Goal: Communication & Community: Ask a question

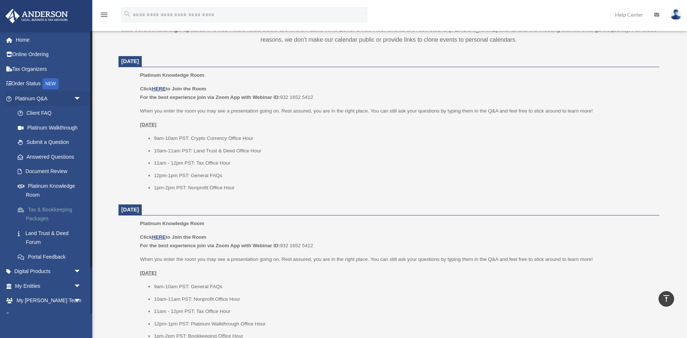
scroll to position [273, 0]
click at [78, 97] on span "arrow_drop_down" at bounding box center [81, 98] width 15 height 15
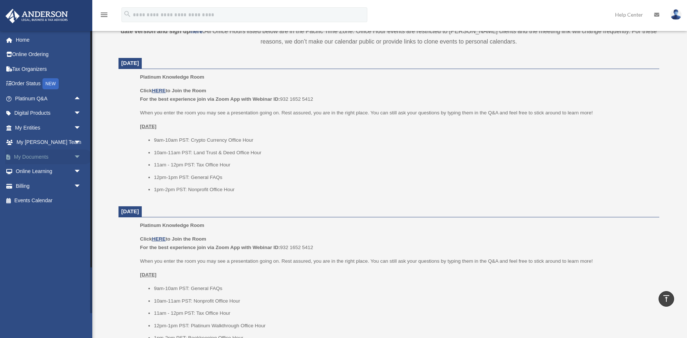
scroll to position [268, 0]
click at [78, 154] on span "arrow_drop_down" at bounding box center [81, 157] width 15 height 15
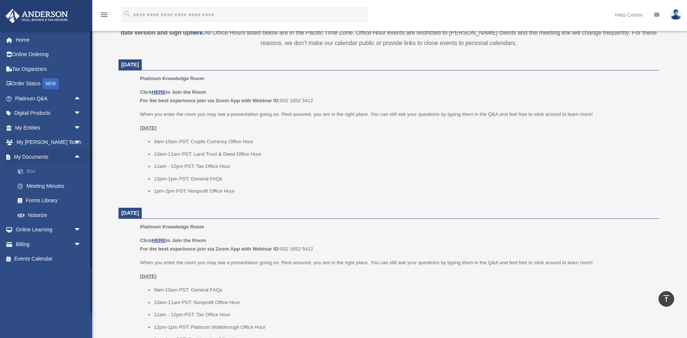
click at [48, 173] on link "Box" at bounding box center [51, 171] width 82 height 15
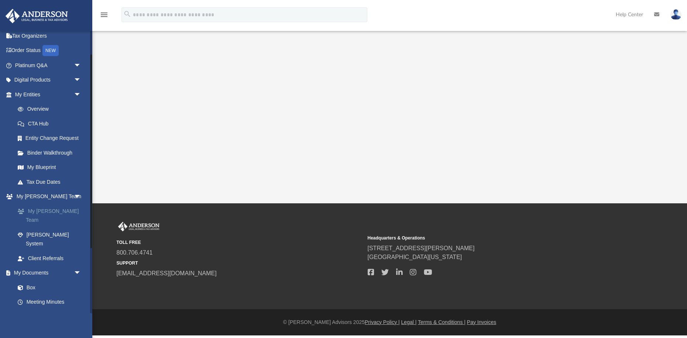
scroll to position [35, 0]
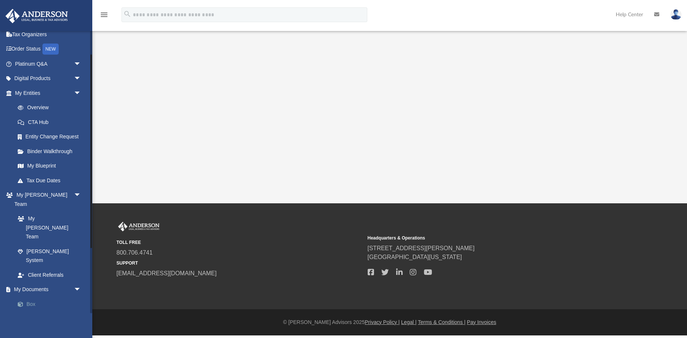
click at [38, 297] on link "Box" at bounding box center [51, 304] width 82 height 15
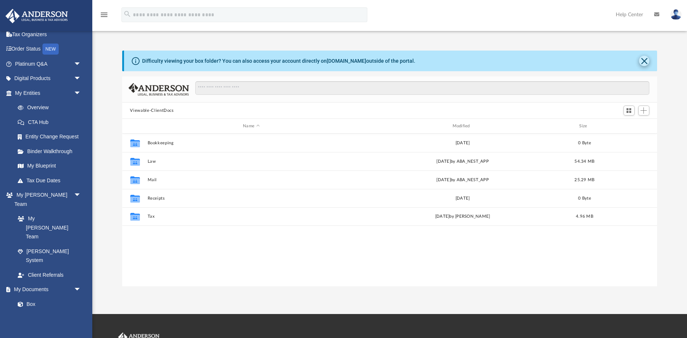
scroll to position [168, 535]
click at [646, 62] on button "Close" at bounding box center [644, 61] width 10 height 10
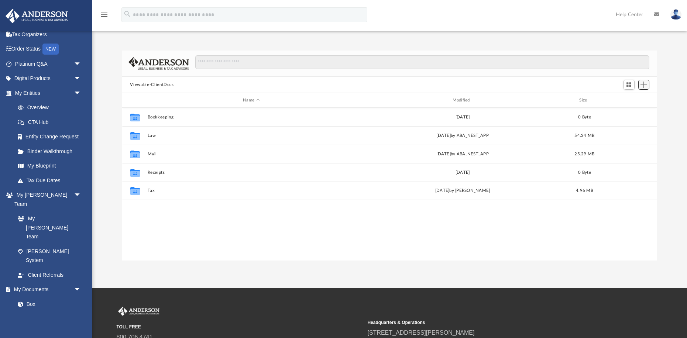
click at [646, 84] on span "Add" at bounding box center [644, 85] width 6 height 6
click at [633, 110] on li "New Folder" at bounding box center [634, 111] width 24 height 8
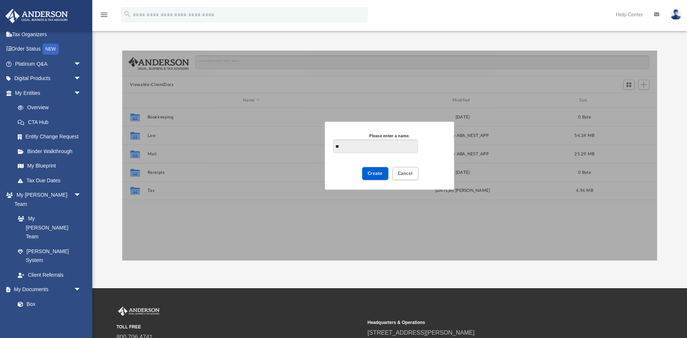
type input "*"
type input "**********"
click at [381, 174] on span "Create" at bounding box center [375, 173] width 15 height 4
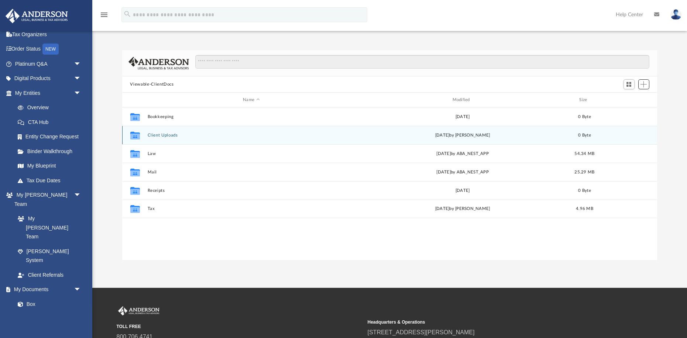
scroll to position [0, 0]
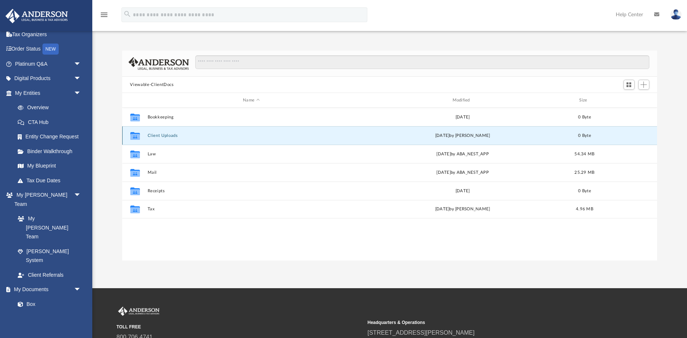
click at [161, 134] on button "Client Uploads" at bounding box center [251, 135] width 208 height 5
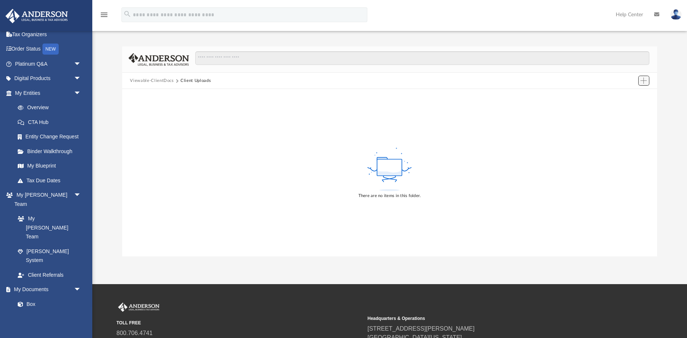
click at [643, 82] on span "Add" at bounding box center [644, 81] width 6 height 6
click at [661, 57] on div "Difficulty viewing your box folder? You can also access your account directly o…" at bounding box center [389, 152] width 595 height 210
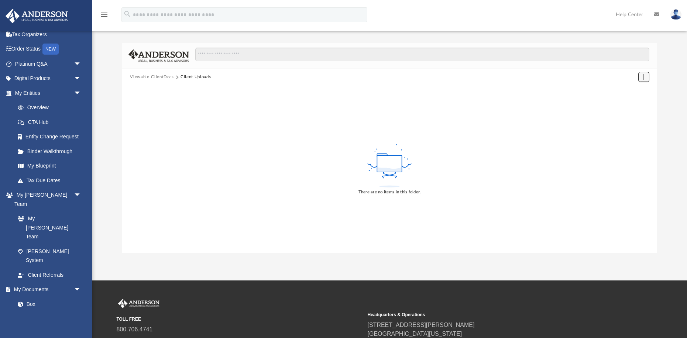
click at [642, 78] on span "Add" at bounding box center [644, 77] width 6 height 6
click at [633, 92] on li "Upload" at bounding box center [634, 92] width 24 height 8
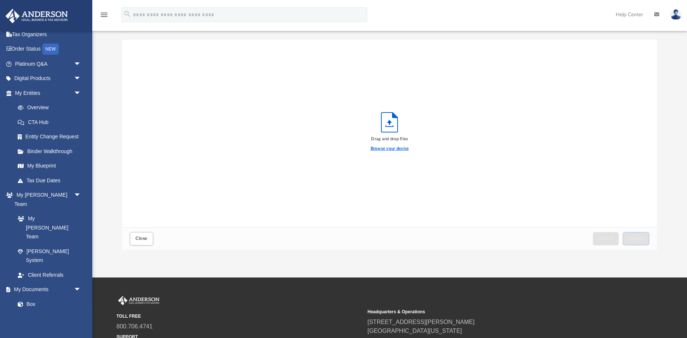
scroll to position [9, 0]
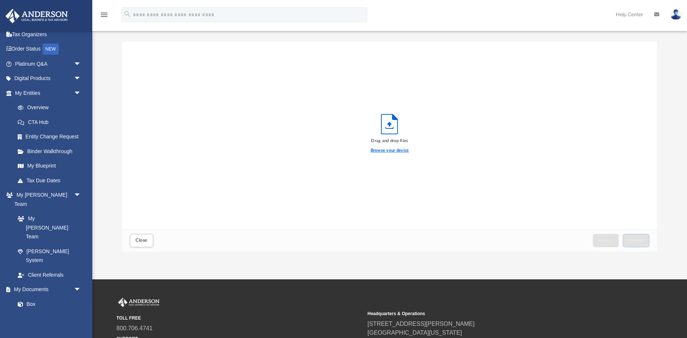
click at [396, 149] on label "Browse your device" at bounding box center [390, 150] width 38 height 7
click at [0, 0] on input "Browse your device" at bounding box center [0, 0] width 0 height 0
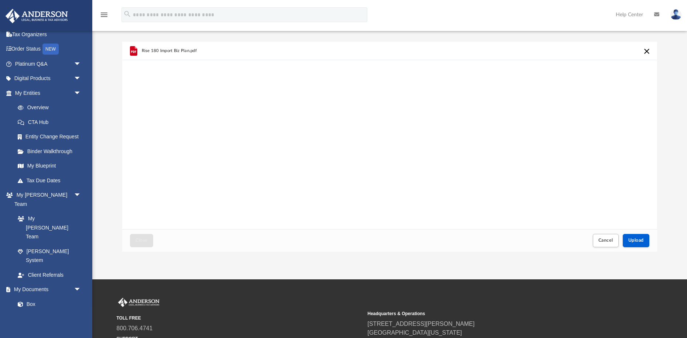
scroll to position [5, 0]
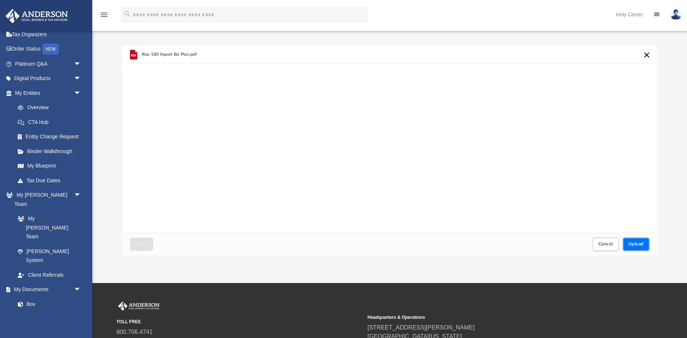
click at [639, 246] on span "Upload" at bounding box center [637, 244] width 16 height 4
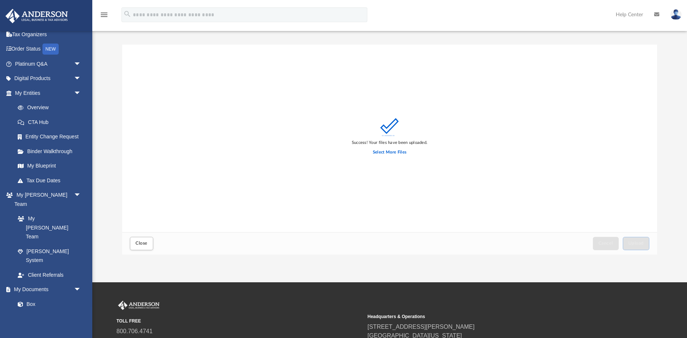
scroll to position [7, 0]
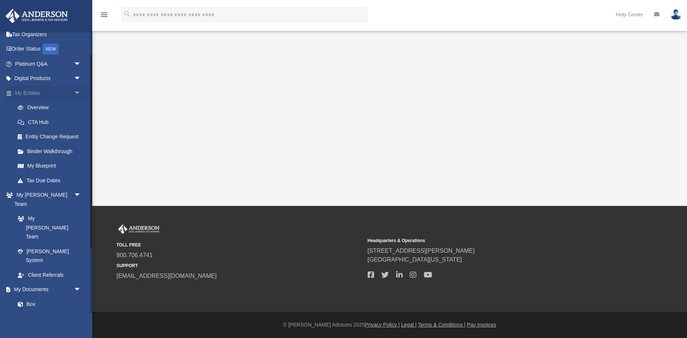
click at [76, 92] on span "arrow_drop_down" at bounding box center [81, 93] width 15 height 15
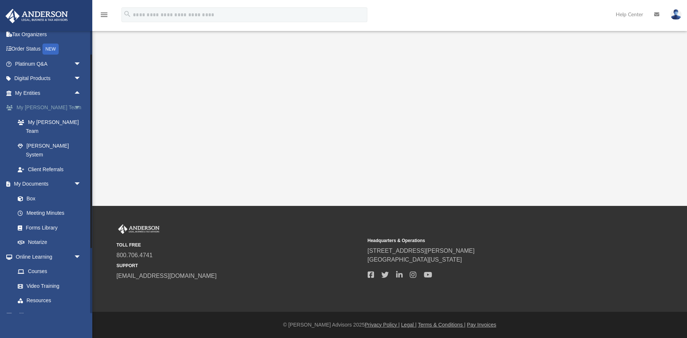
click at [77, 106] on span "arrow_drop_down" at bounding box center [81, 107] width 15 height 15
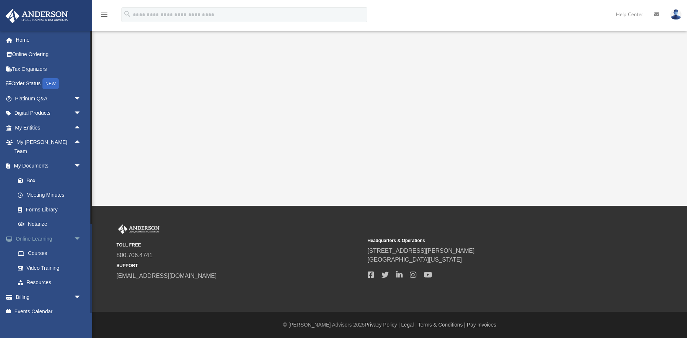
click at [76, 232] on span "arrow_drop_down" at bounding box center [81, 239] width 15 height 15
click at [78, 99] on span "arrow_drop_down" at bounding box center [81, 98] width 15 height 15
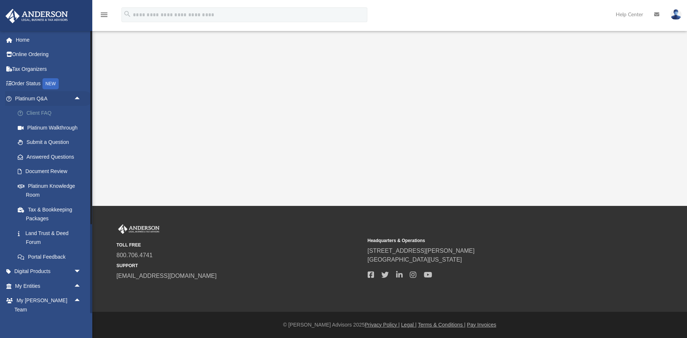
click at [48, 112] on link "Client FAQ" at bounding box center [51, 113] width 82 height 15
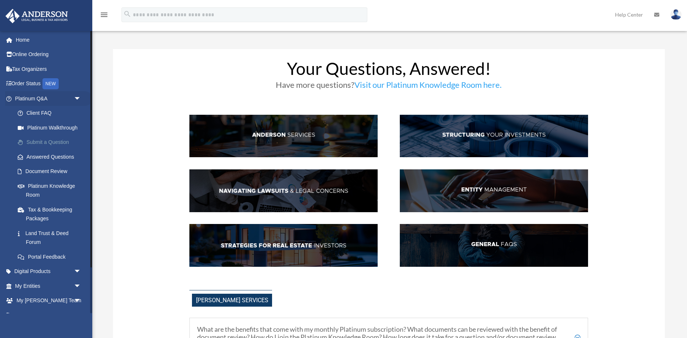
click at [57, 140] on link "Submit a Question" at bounding box center [51, 142] width 82 height 15
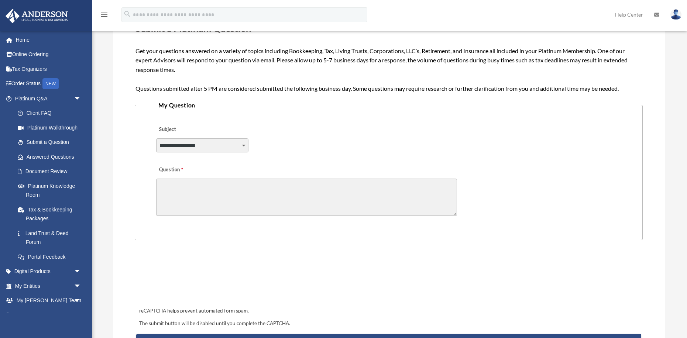
scroll to position [113, 0]
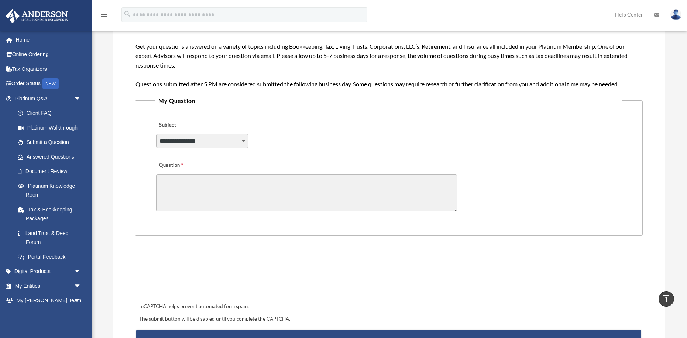
click at [245, 141] on select "**********" at bounding box center [202, 141] width 92 height 14
select select "******"
click at [156, 134] on select "**********" at bounding box center [202, 141] width 92 height 14
drag, startPoint x: 218, startPoint y: 179, endPoint x: 214, endPoint y: 177, distance: 5.0
click at [216, 178] on textarea "Question" at bounding box center [306, 192] width 301 height 37
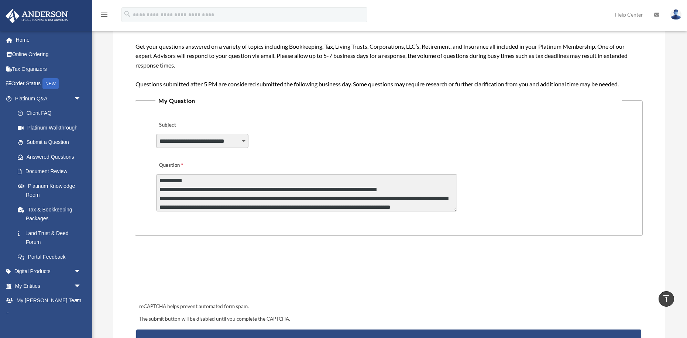
scroll to position [134, 0]
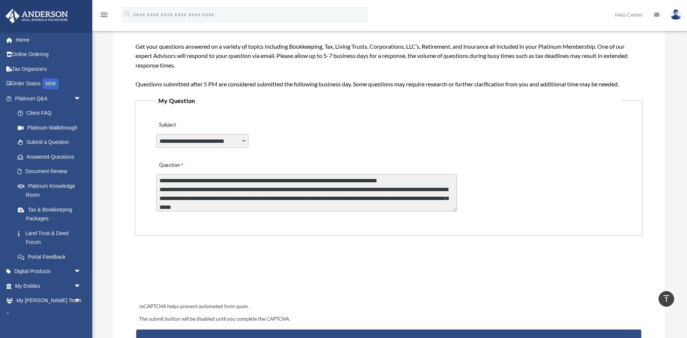
click at [228, 208] on textarea "Question" at bounding box center [306, 192] width 301 height 37
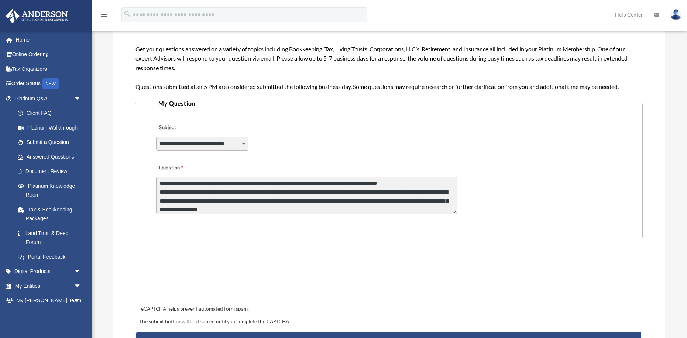
click at [280, 211] on textarea "Question" at bounding box center [306, 195] width 301 height 37
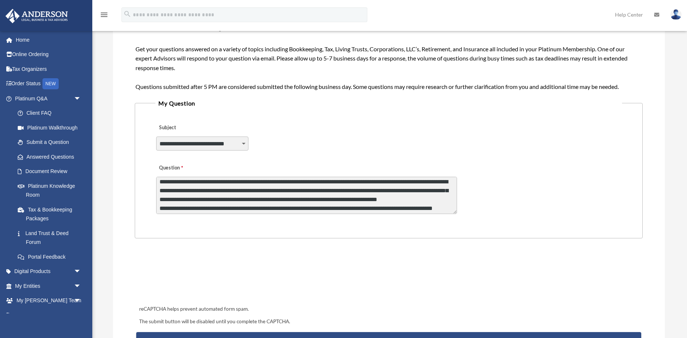
scroll to position [150, 0]
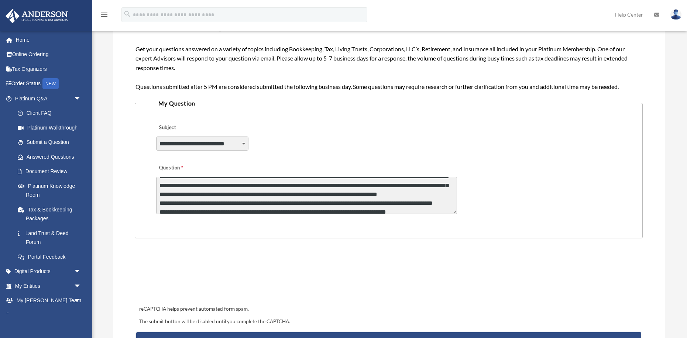
click at [394, 186] on textarea "Question" at bounding box center [306, 195] width 301 height 37
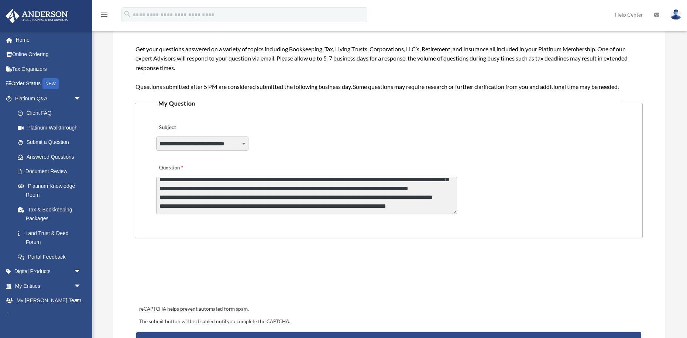
scroll to position [158, 0]
drag, startPoint x: 182, startPoint y: 195, endPoint x: 225, endPoint y: 195, distance: 43.6
click at [225, 195] on textarea "Question" at bounding box center [306, 195] width 301 height 37
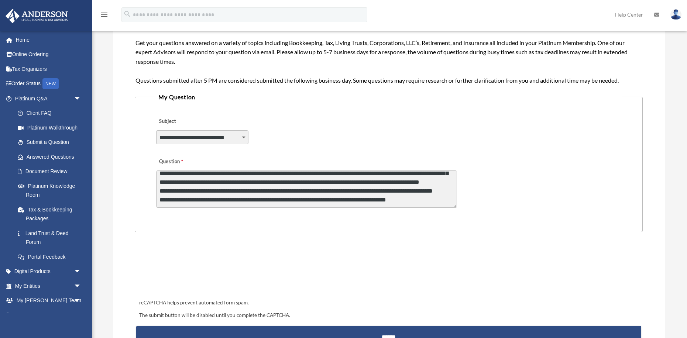
scroll to position [117, 0]
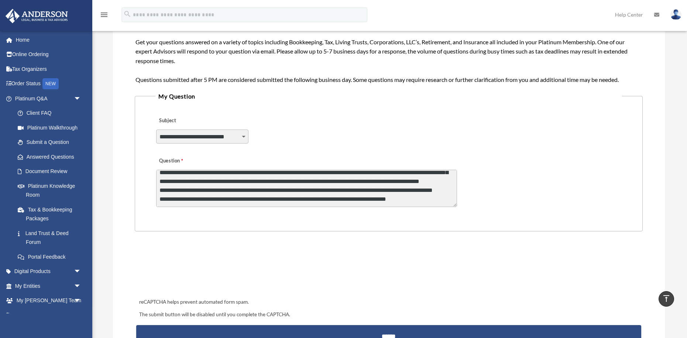
click at [187, 191] on textarea "Question" at bounding box center [306, 188] width 301 height 37
click at [168, 199] on textarea "Question" at bounding box center [306, 188] width 301 height 37
click at [435, 200] on textarea "Question" at bounding box center [306, 188] width 301 height 37
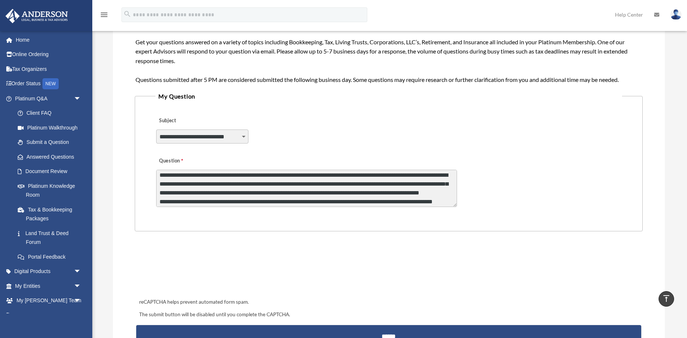
scroll to position [146, 0]
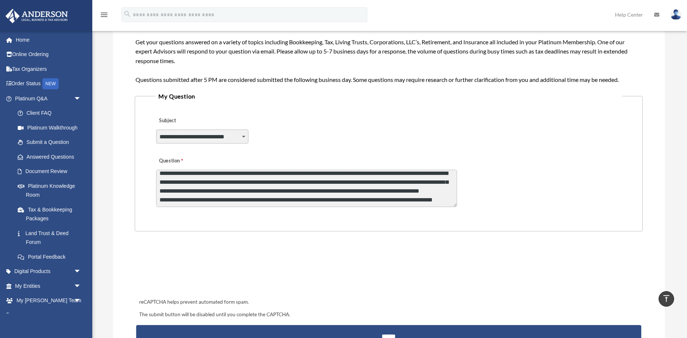
drag, startPoint x: 237, startPoint y: 199, endPoint x: 247, endPoint y: 225, distance: 27.0
click at [237, 199] on textarea "Question" at bounding box center [306, 188] width 301 height 37
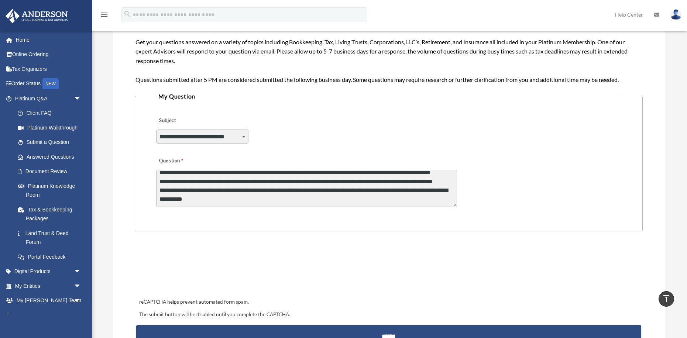
scroll to position [170, 0]
click at [164, 185] on textarea "Question" at bounding box center [306, 188] width 301 height 37
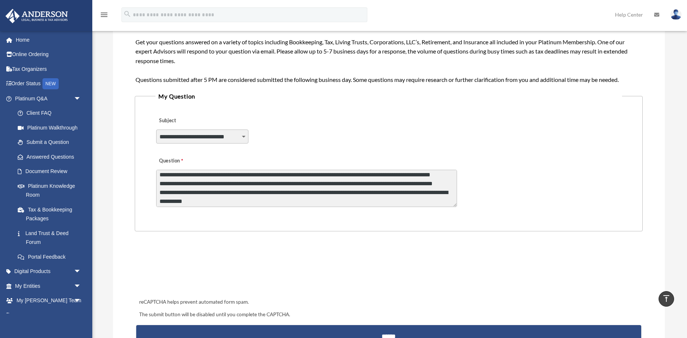
click at [255, 185] on textarea "Question" at bounding box center [306, 188] width 301 height 37
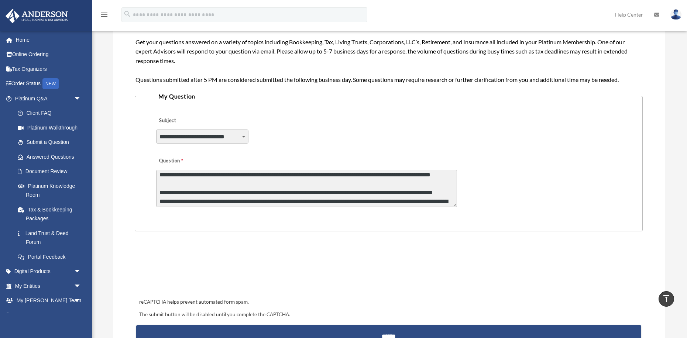
scroll to position [171, 0]
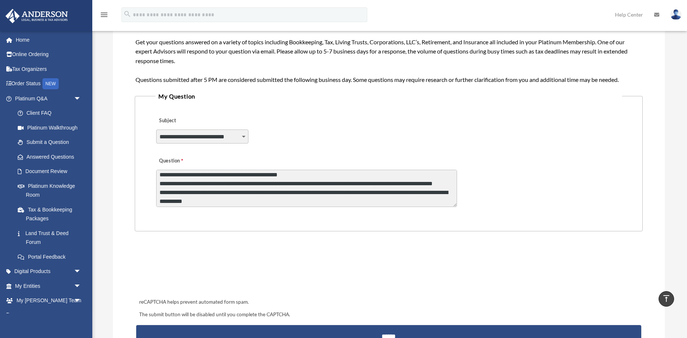
click at [254, 175] on textarea "Question" at bounding box center [306, 188] width 301 height 37
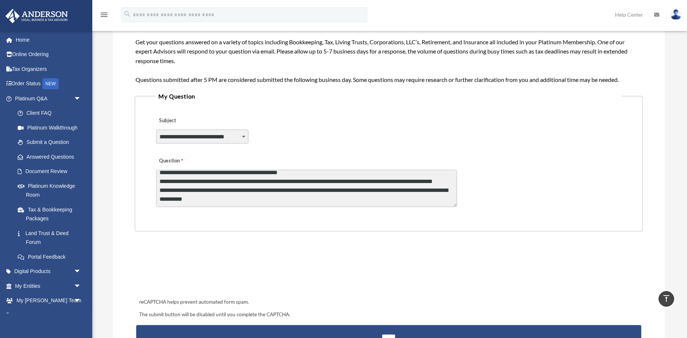
scroll to position [198, 0]
click at [219, 175] on textarea "Question" at bounding box center [306, 188] width 301 height 37
drag, startPoint x: 308, startPoint y: 182, endPoint x: 315, endPoint y: 182, distance: 6.7
click at [315, 182] on textarea "Question" at bounding box center [306, 188] width 301 height 37
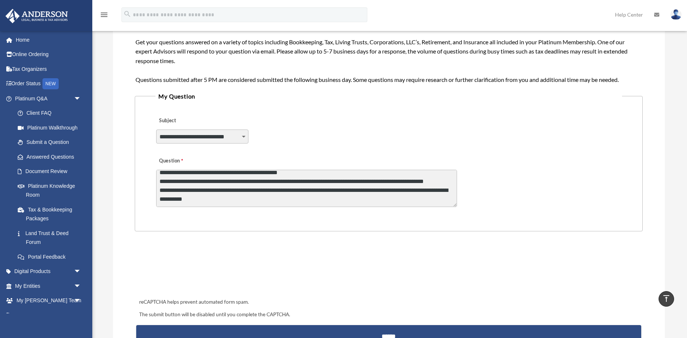
scroll to position [198, 0]
click at [240, 202] on textarea "Question" at bounding box center [306, 188] width 301 height 37
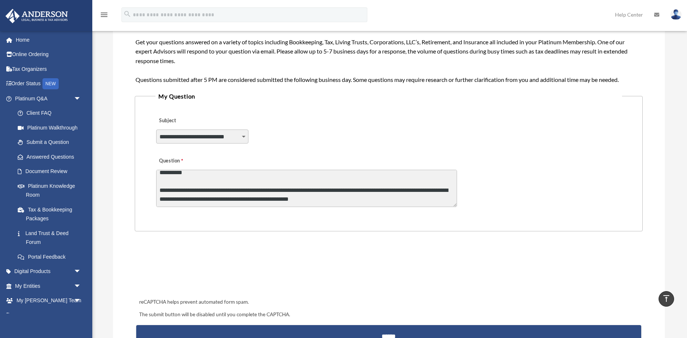
scroll to position [240, 0]
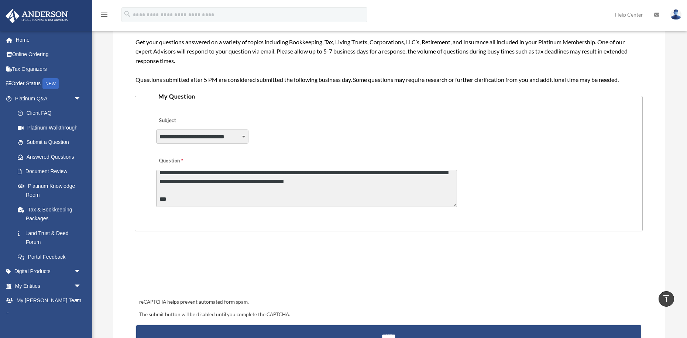
click at [348, 185] on textarea "Question" at bounding box center [306, 188] width 301 height 37
click at [444, 186] on textarea "Question" at bounding box center [306, 188] width 301 height 37
click at [210, 198] on textarea "Question" at bounding box center [306, 188] width 301 height 37
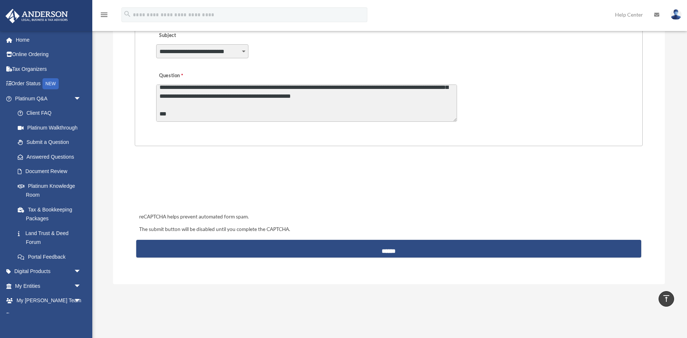
scroll to position [237, 0]
click at [198, 103] on textarea "Question" at bounding box center [306, 103] width 301 height 37
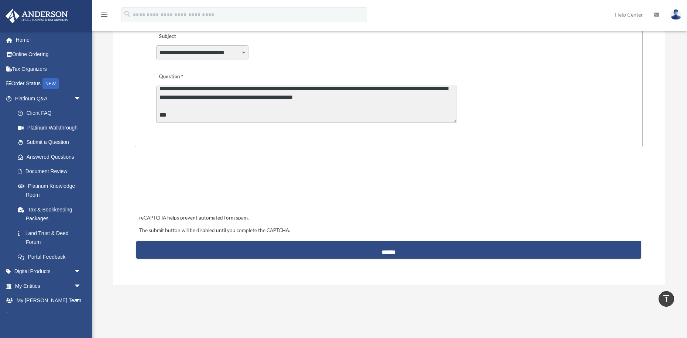
scroll to position [271, 0]
type textarea "**********"
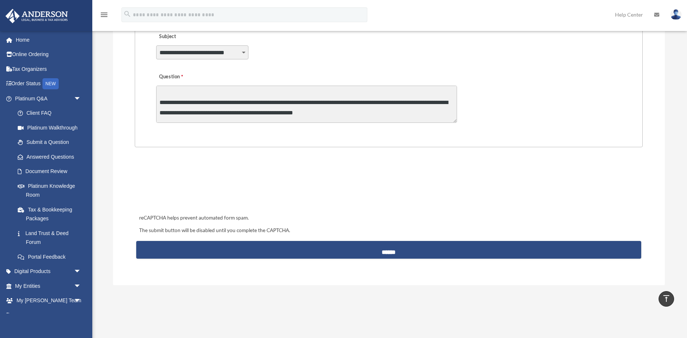
scroll to position [316, 0]
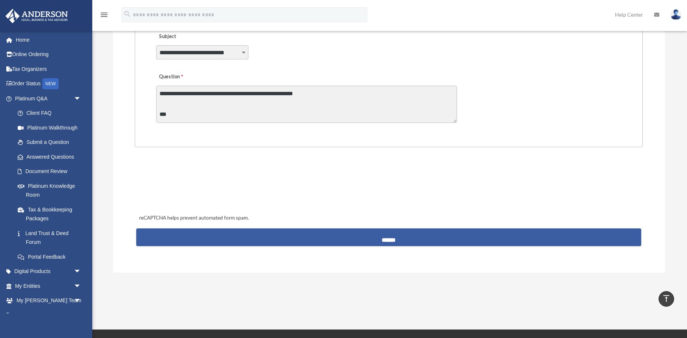
click at [380, 239] on input "******" at bounding box center [388, 238] width 505 height 18
